Goal: Transaction & Acquisition: Purchase product/service

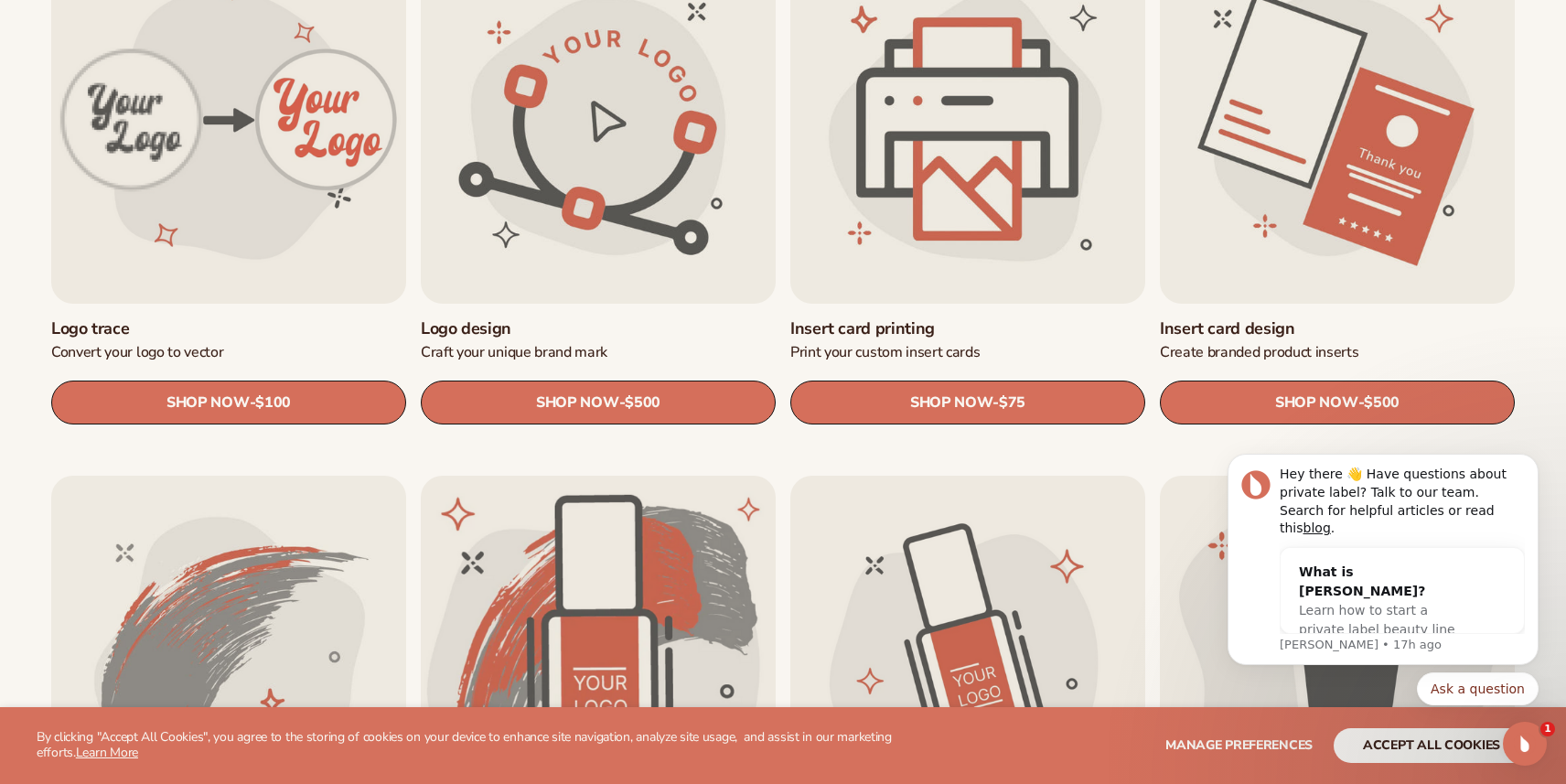
scroll to position [700, 0]
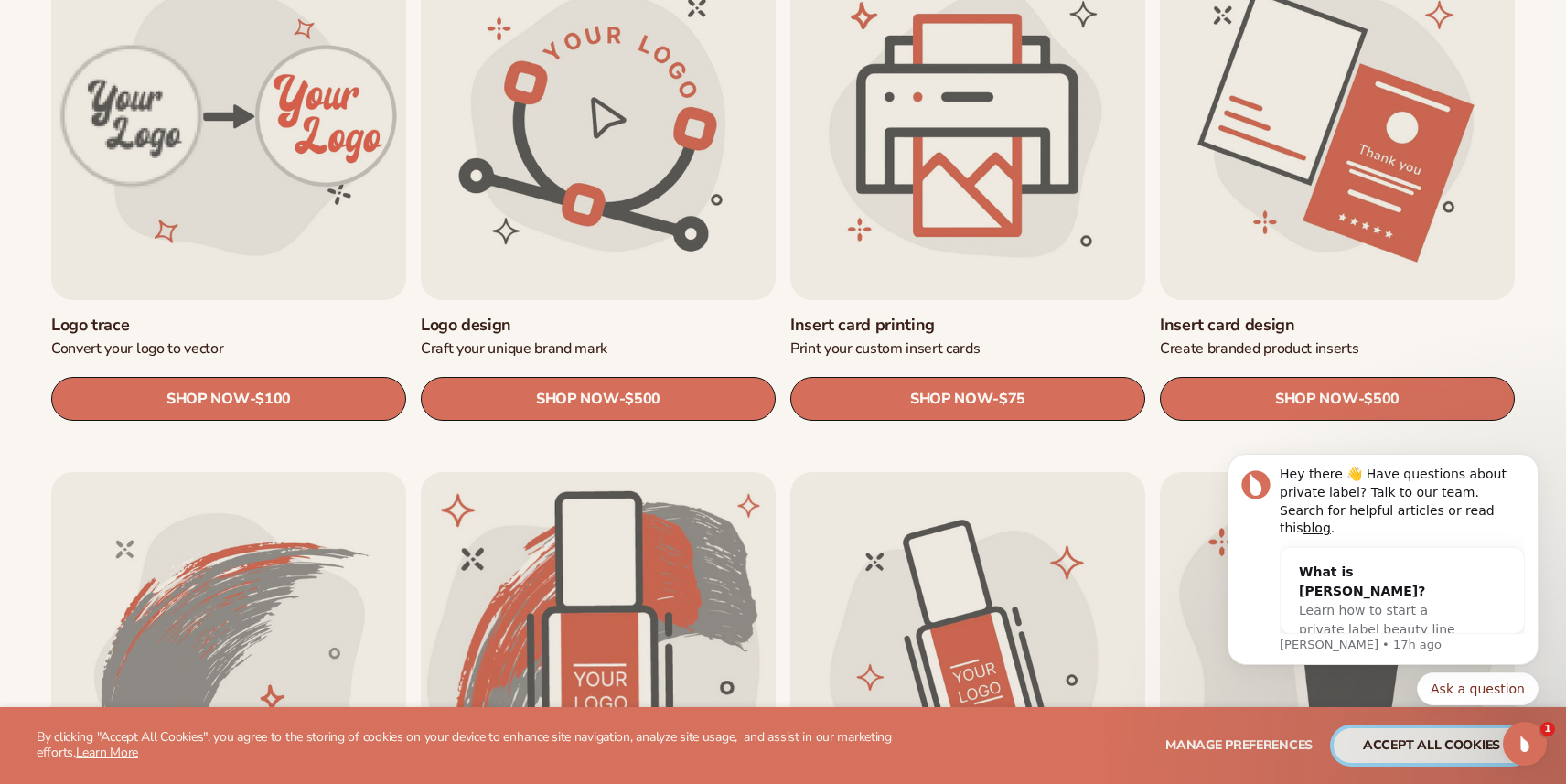
click at [1385, 740] on button "accept all cookies" at bounding box center [1431, 745] width 195 height 35
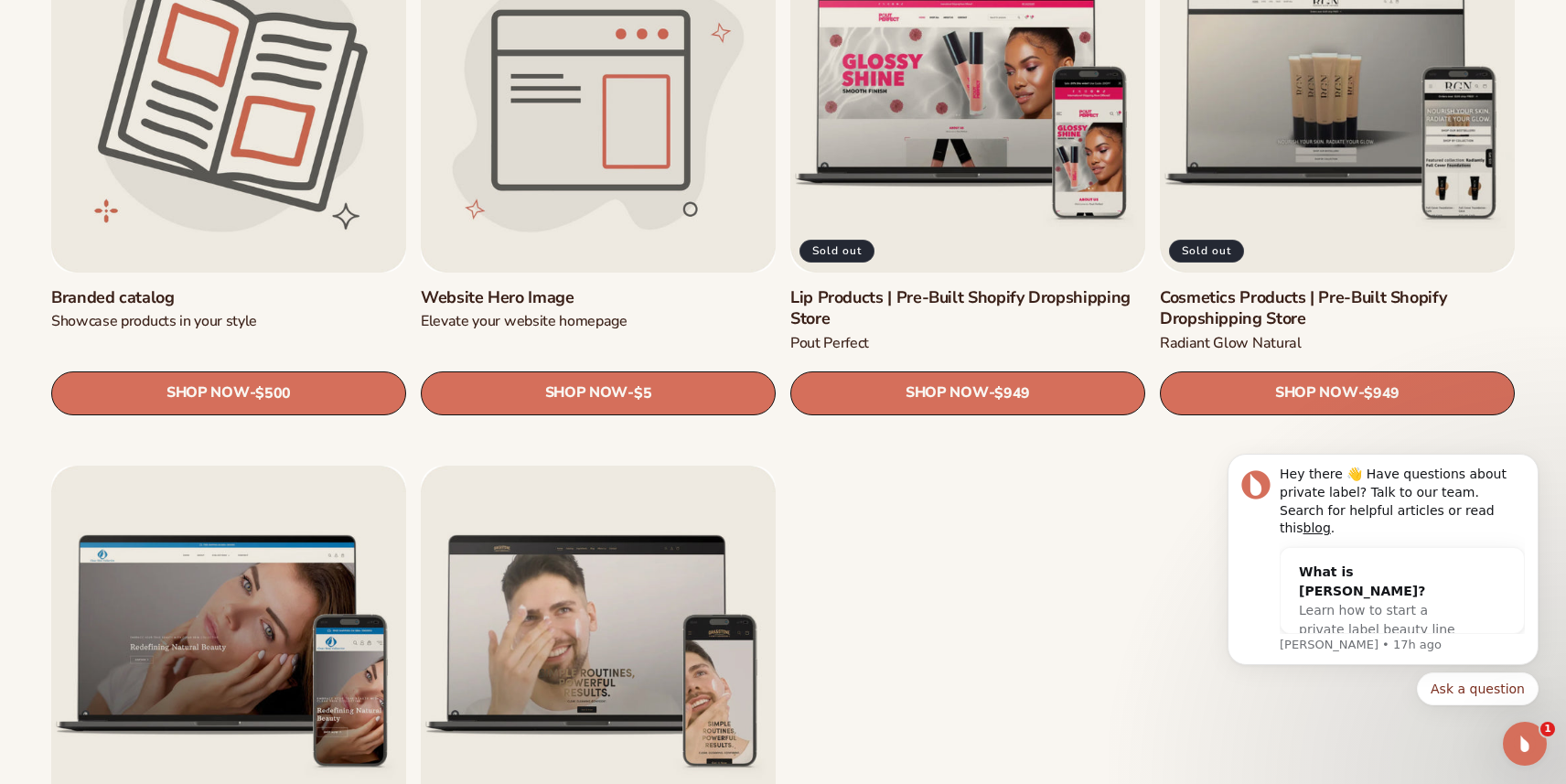
scroll to position [2328, 0]
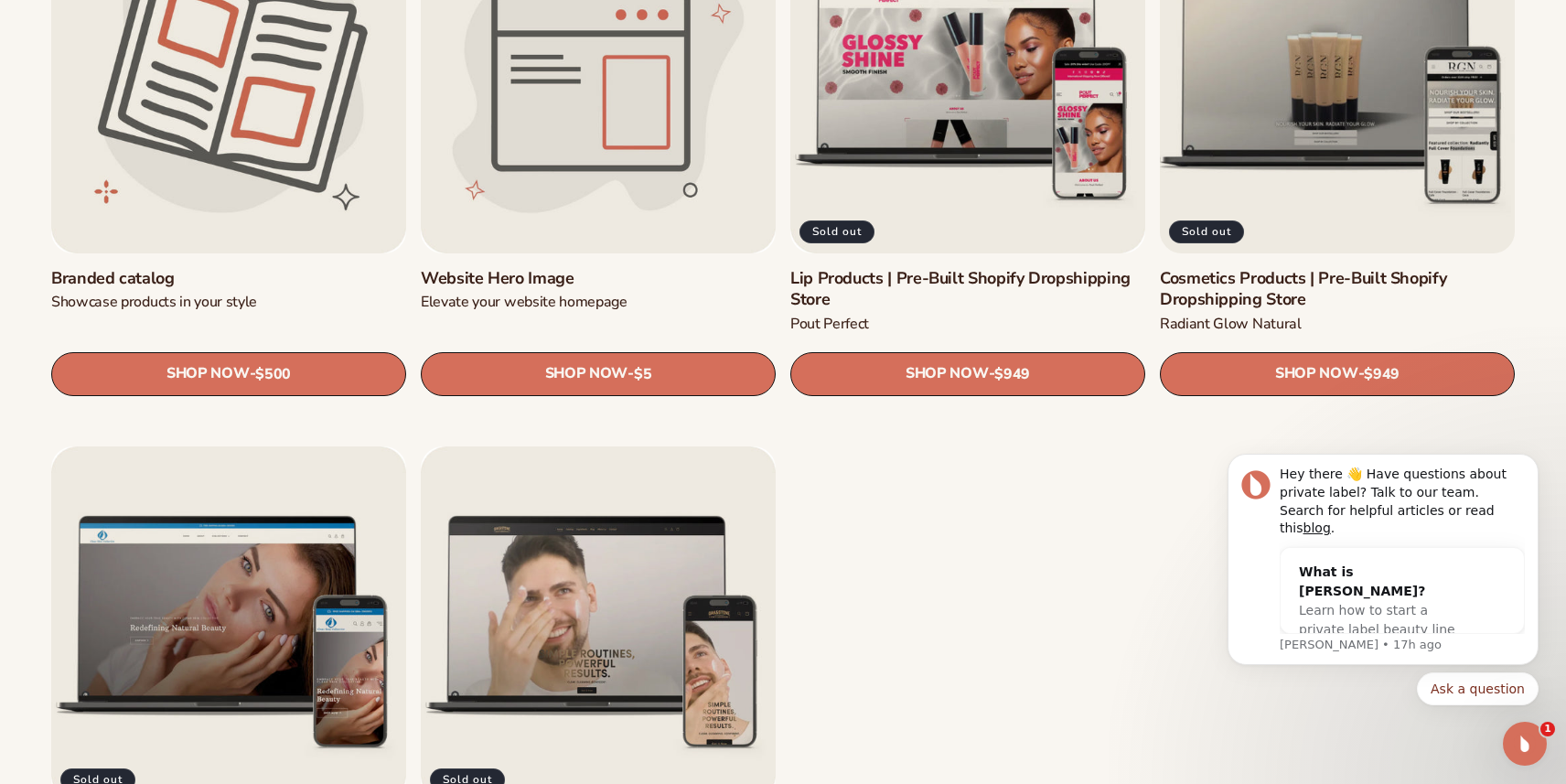
click at [1332, 268] on link "Cosmetics Products | Pre-Built Shopify Dropshipping Store" at bounding box center [1338, 289] width 355 height 43
